Goal: Task Accomplishment & Management: Complete application form

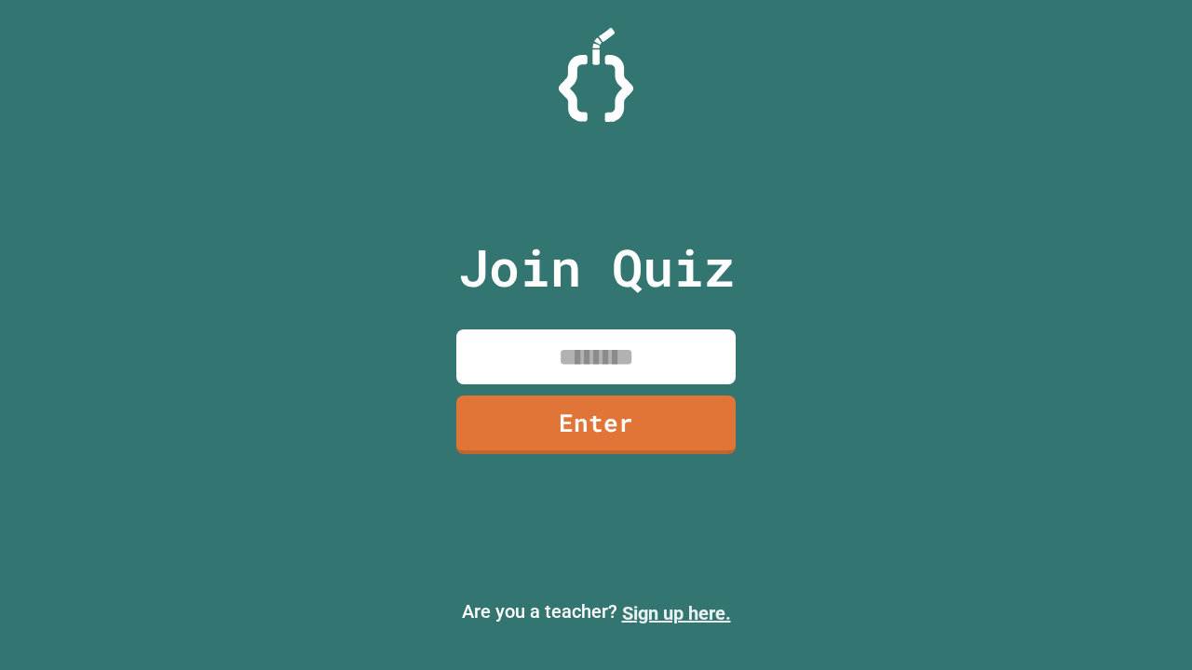
click at [676, 614] on link "Sign up here." at bounding box center [676, 614] width 109 height 22
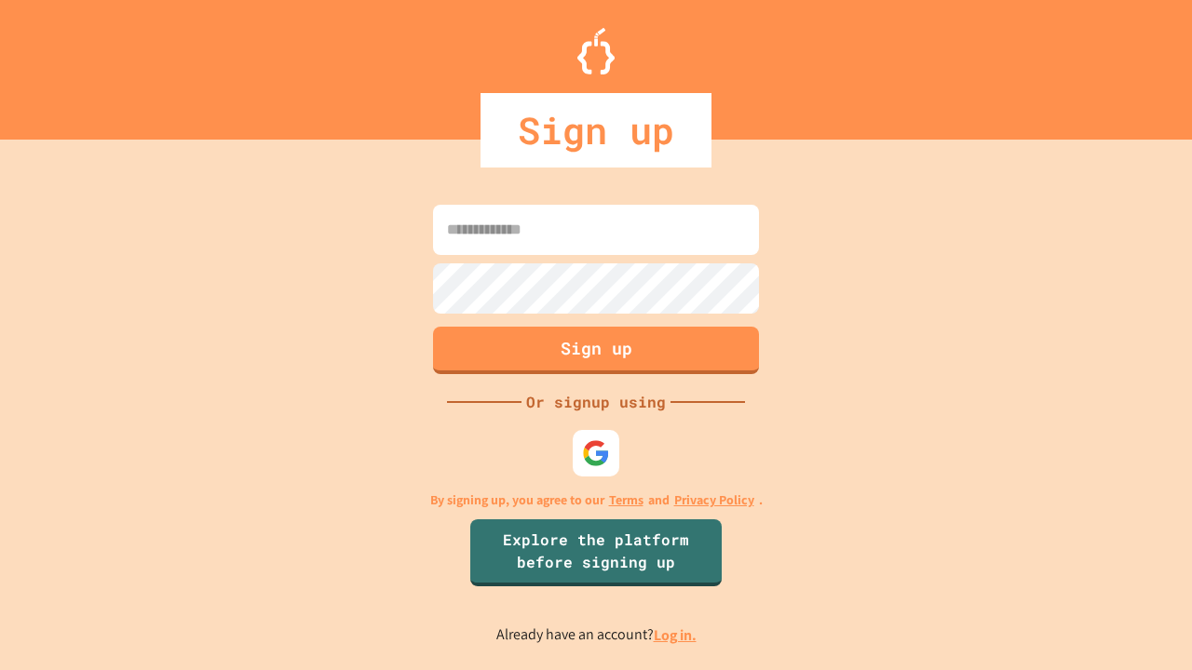
click at [676, 635] on link "Log in." at bounding box center [675, 636] width 43 height 20
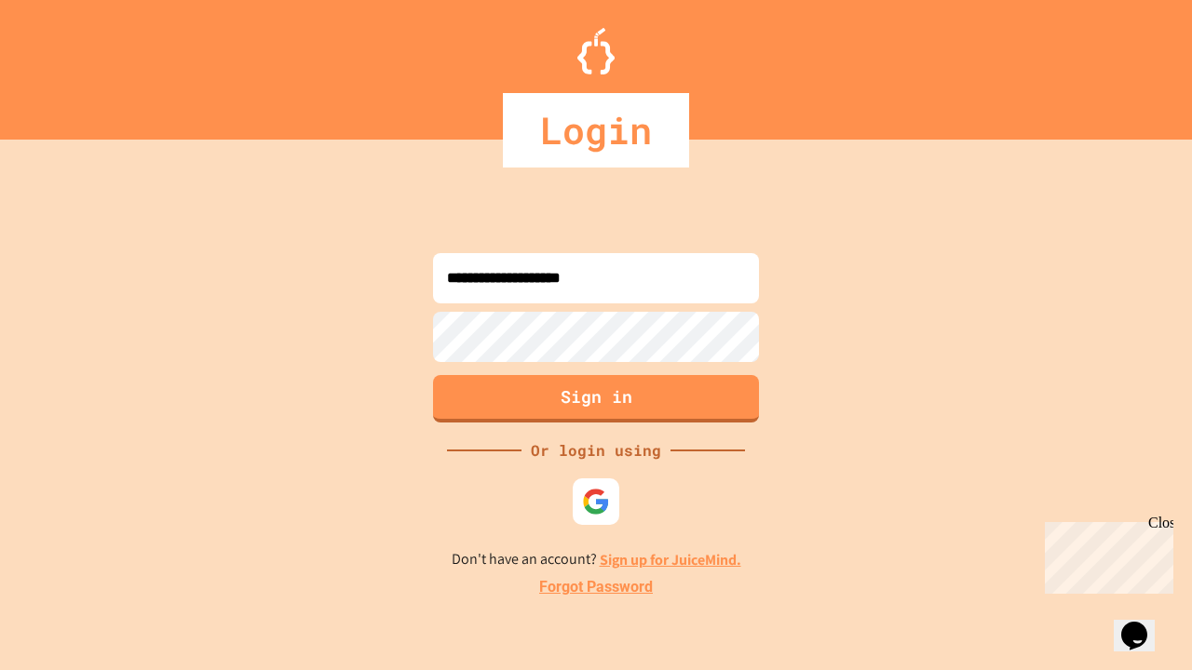
type input "**********"
